Goal: Find contact information: Find contact information

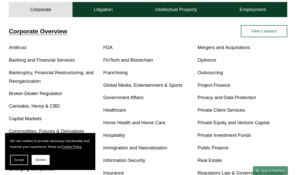
scroll to position [149, 0]
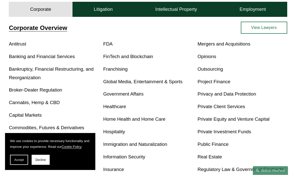
click at [123, 109] on link "Healthcare" at bounding box center [114, 106] width 23 height 5
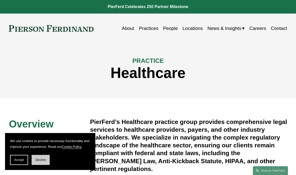
click at [43, 158] on span "Decline" at bounding box center [40, 160] width 11 height 4
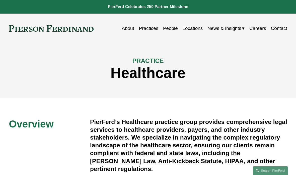
click at [197, 26] on link "Locations" at bounding box center [193, 29] width 20 height 10
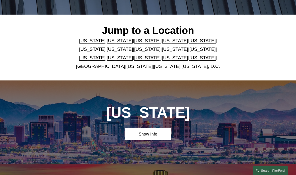
scroll to position [108, 0]
click at [190, 56] on link "[US_STATE]" at bounding box center [203, 57] width 26 height 5
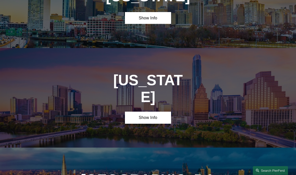
scroll to position [1360, 0]
click at [163, 111] on link "Show Info" at bounding box center [148, 117] width 46 height 12
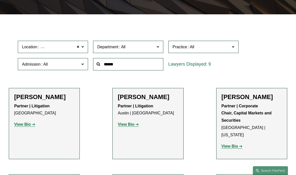
scroll to position [424, 0]
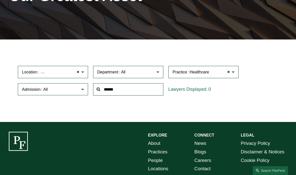
scroll to position [83, 0]
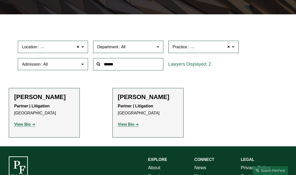
scroll to position [111, 0]
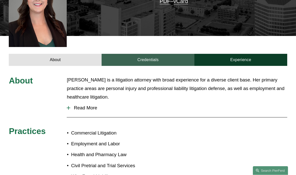
scroll to position [147, 0]
click at [159, 54] on link "Credentials" at bounding box center [148, 60] width 93 height 12
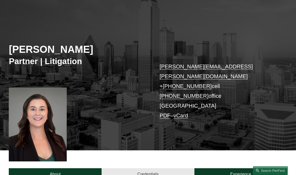
scroll to position [32, 0]
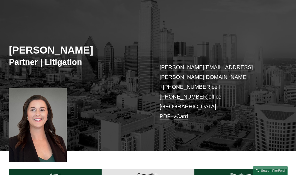
click at [213, 69] on link "katie.ackels@pierferd.com" at bounding box center [206, 72] width 93 height 16
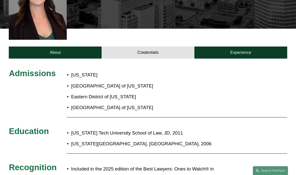
scroll to position [152, 0]
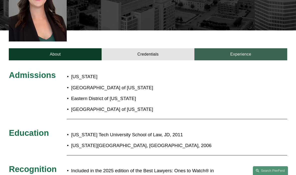
click at [255, 48] on link "Experience" at bounding box center [241, 54] width 93 height 12
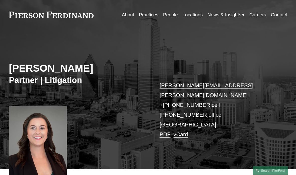
scroll to position [16, 0]
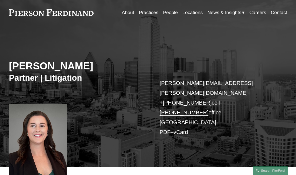
click at [219, 85] on link "katie.ackels@pierferd.com" at bounding box center [206, 88] width 93 height 16
